Goal: Task Accomplishment & Management: Manage account settings

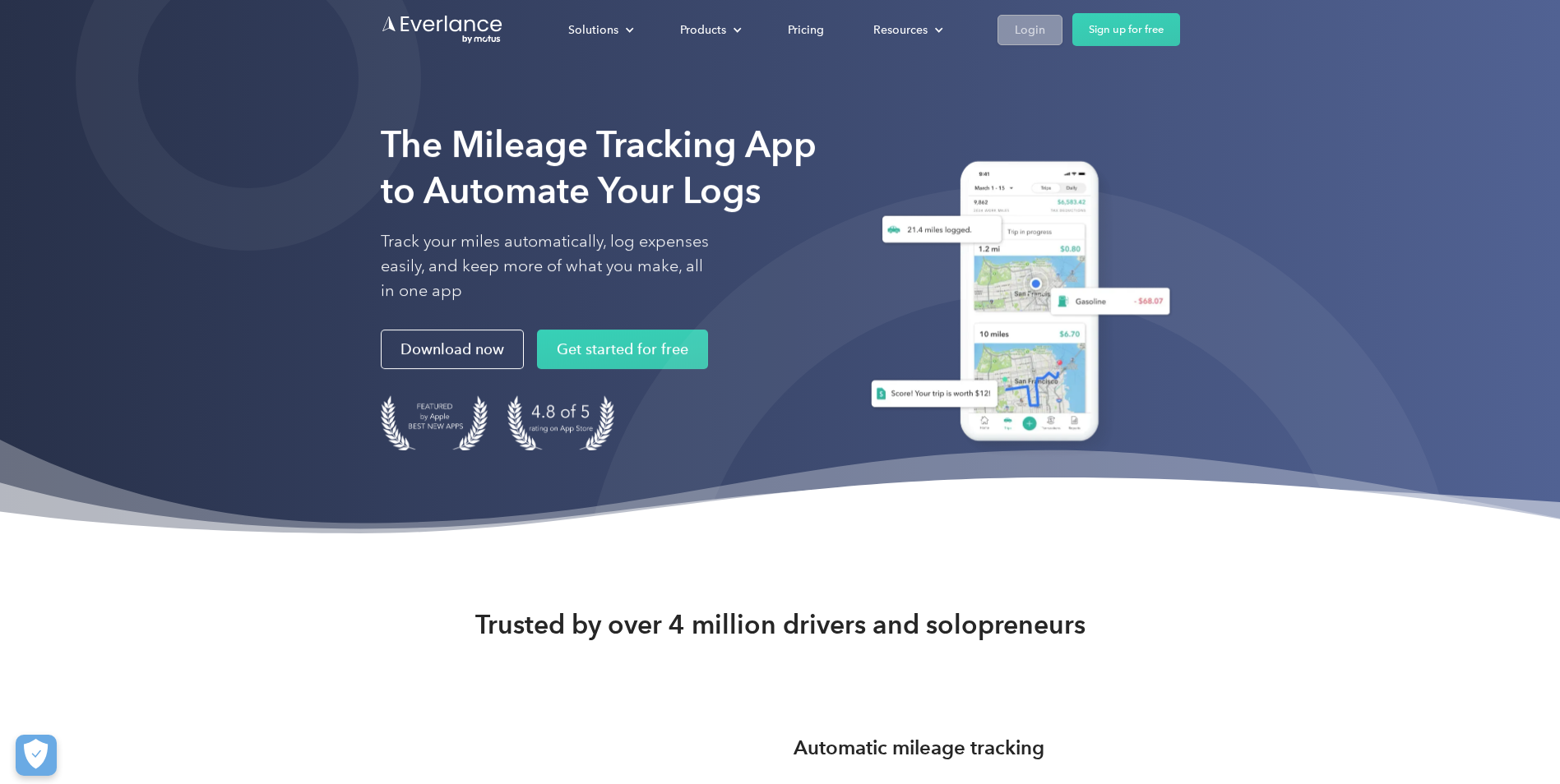
click at [1016, 23] on div "Login" at bounding box center [1030, 30] width 31 height 21
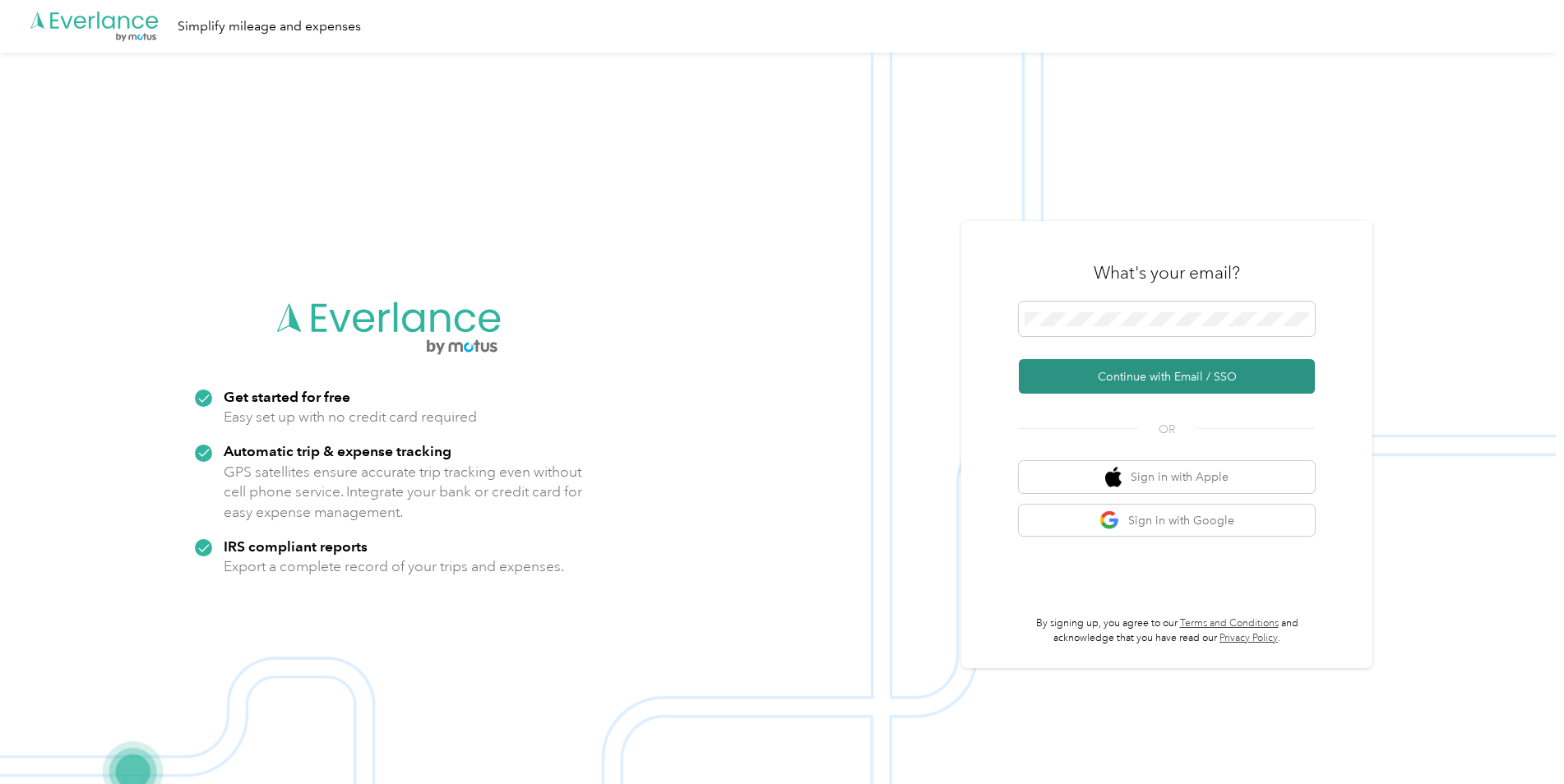
click at [1208, 371] on button "Continue with Email / SSO" at bounding box center [1167, 377] width 296 height 34
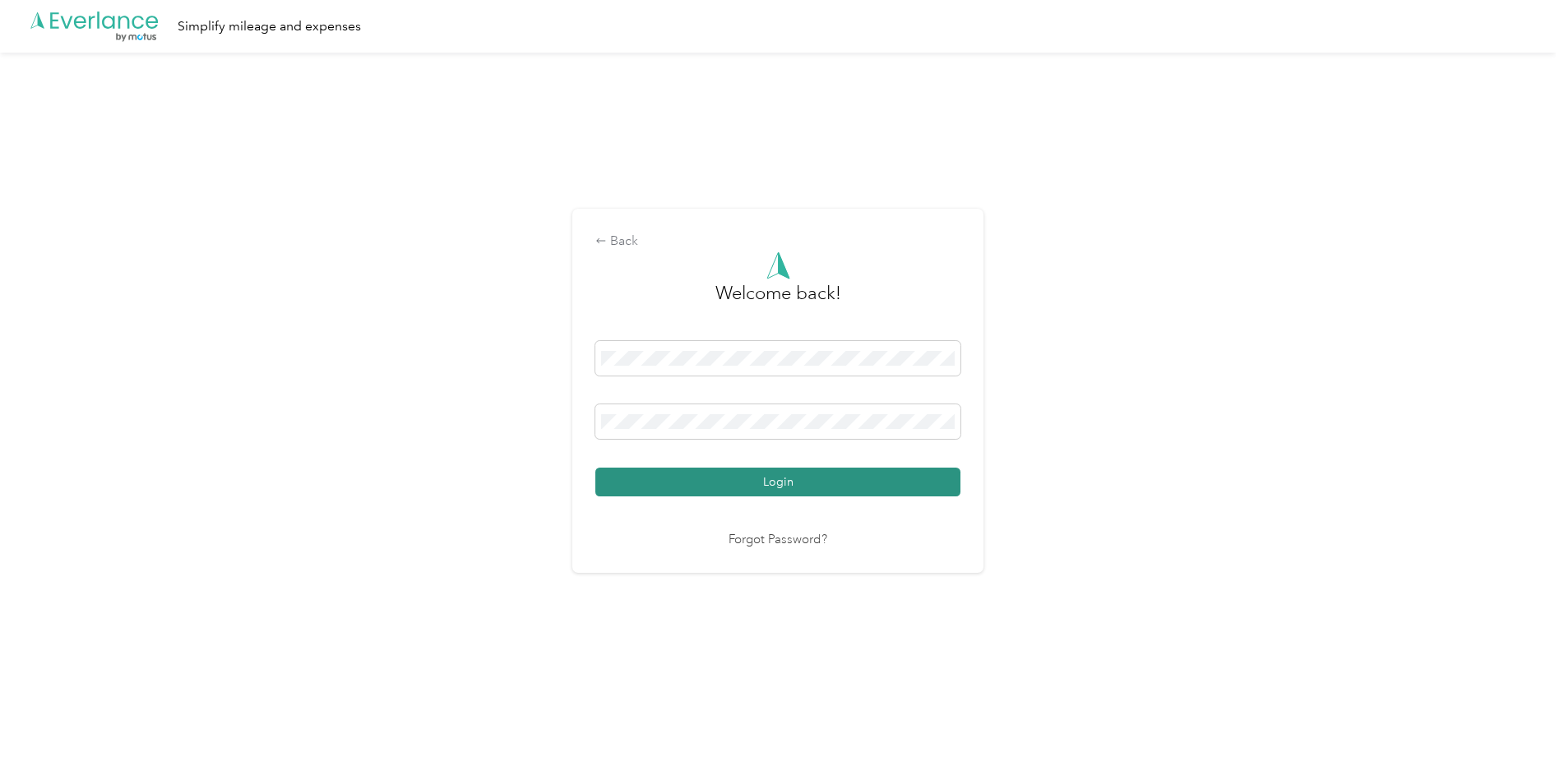
click at [864, 478] on button "Login" at bounding box center [778, 483] width 365 height 29
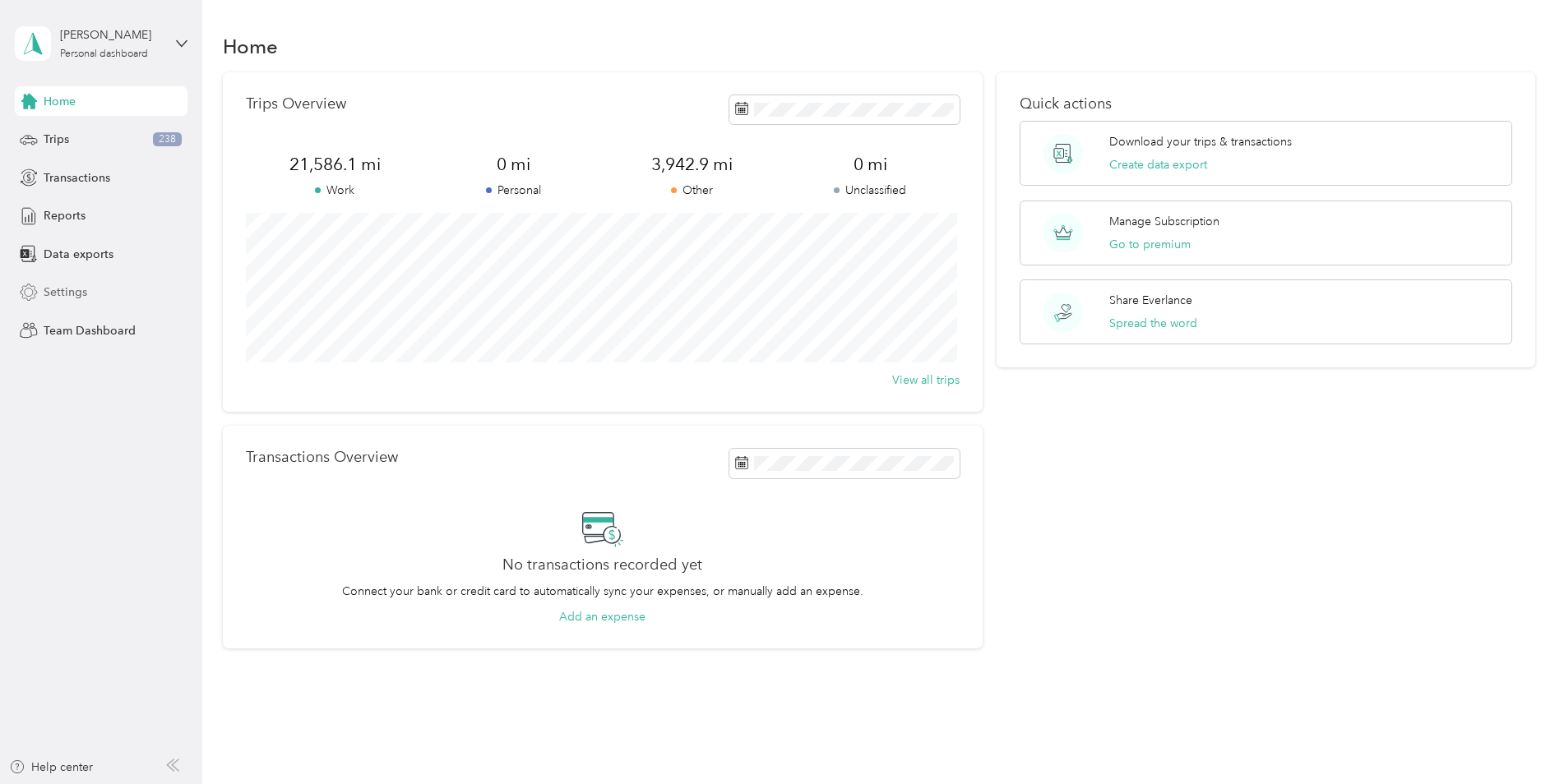
click at [73, 285] on span "Settings" at bounding box center [65, 292] width 44 height 17
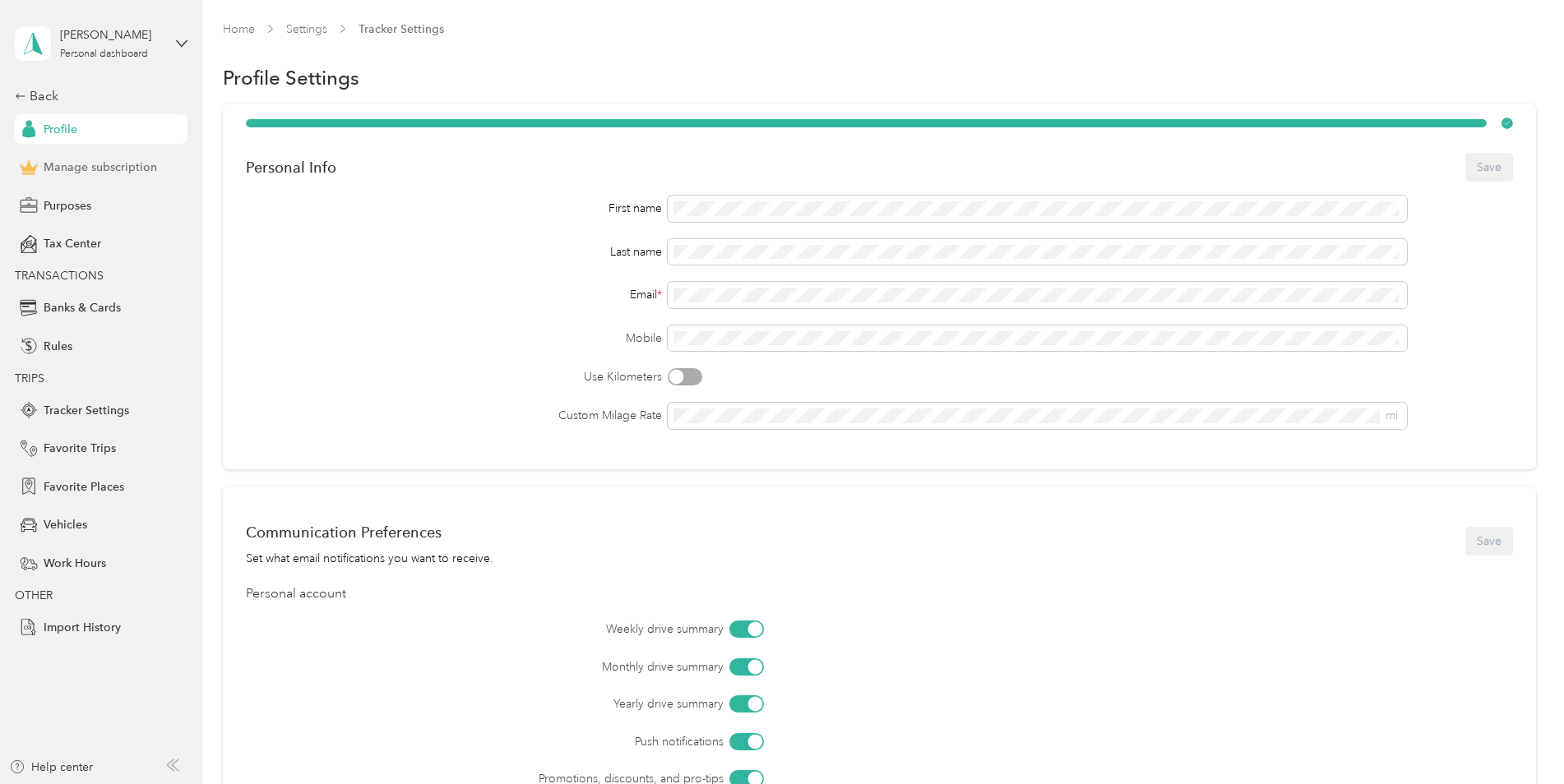
click at [112, 170] on span "Manage subscription" at bounding box center [100, 167] width 113 height 17
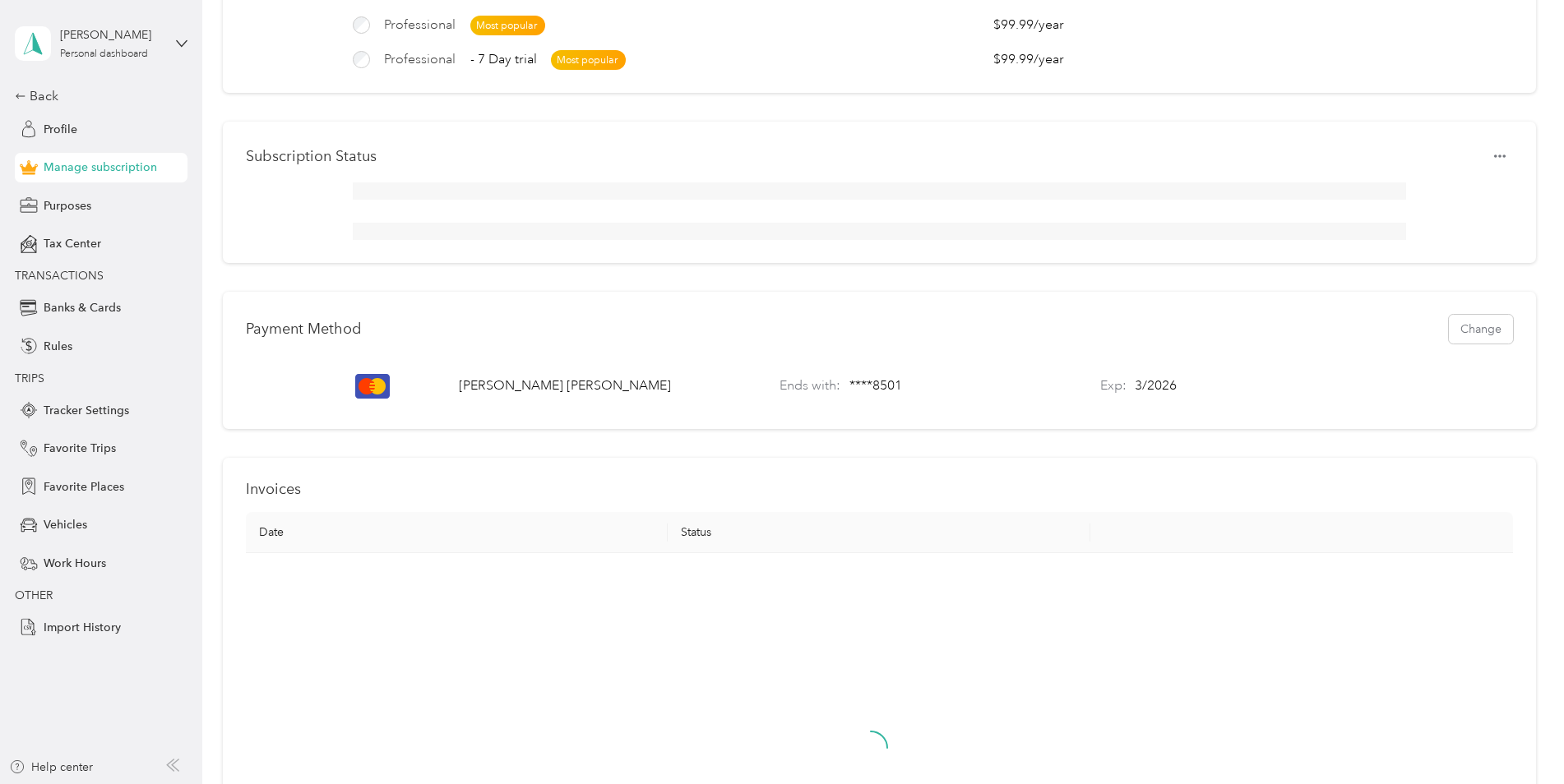
scroll to position [328, 0]
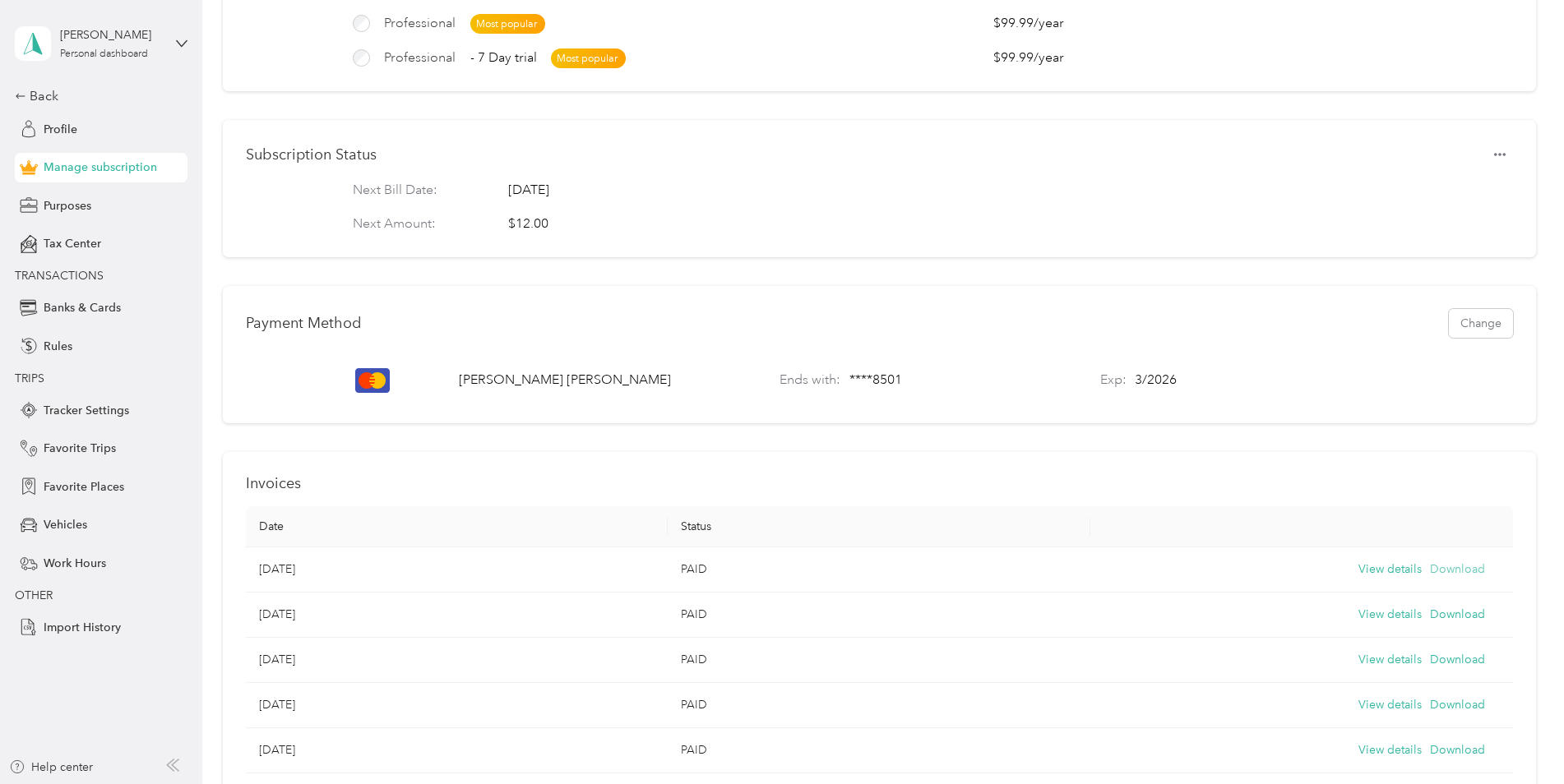
click at [1432, 579] on button "Download" at bounding box center [1458, 570] width 55 height 18
